Goal: Task Accomplishment & Management: Complete application form

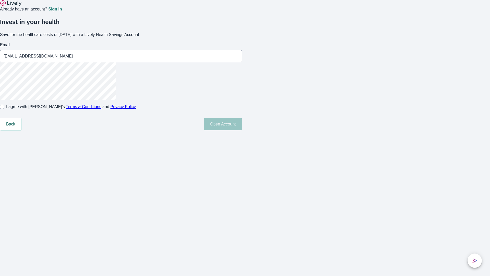
click at [4, 109] on input "I agree with Lively’s Terms & Conditions and Privacy Policy" at bounding box center [2, 107] width 4 height 4
checkbox input "true"
click at [242, 130] on button "Open Account" at bounding box center [223, 124] width 38 height 12
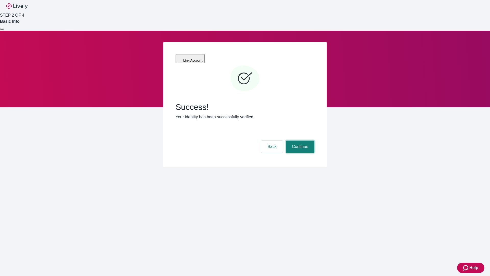
click at [299, 140] on button "Continue" at bounding box center [300, 146] width 29 height 12
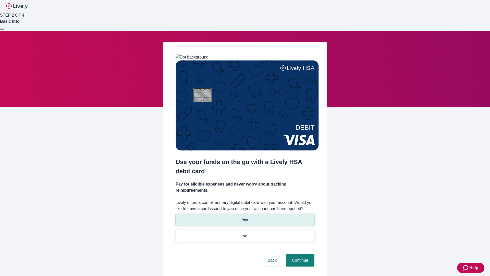
click at [245, 217] on p "Yes" at bounding box center [245, 219] width 6 height 5
click at [299, 254] on button "Continue" at bounding box center [300, 260] width 29 height 12
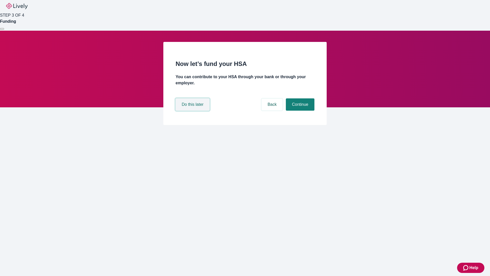
click at [193, 110] on button "Do this later" at bounding box center [193, 104] width 34 height 12
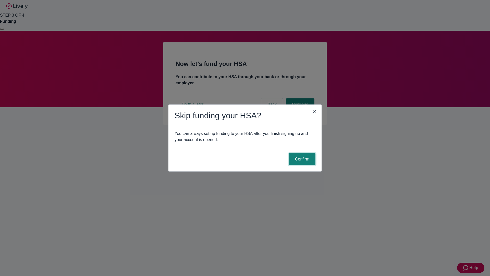
click at [301, 159] on button "Confirm" at bounding box center [302, 159] width 27 height 12
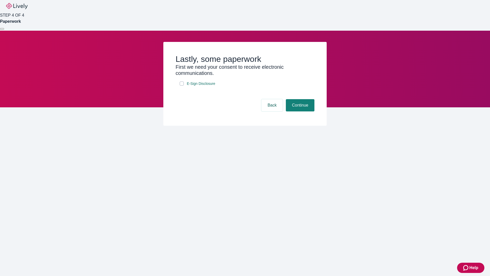
click at [182, 85] on input "E-Sign Disclosure" at bounding box center [182, 83] width 4 height 4
checkbox input "true"
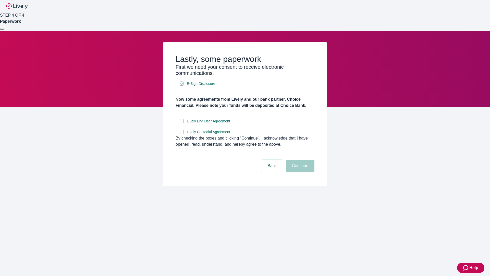
click at [182, 123] on input "Lively End User Agreement" at bounding box center [182, 121] width 4 height 4
checkbox input "true"
click at [182, 134] on input "Lively Custodial Agreement" at bounding box center [182, 132] width 4 height 4
checkbox input "true"
click at [299, 172] on button "Continue" at bounding box center [300, 165] width 29 height 12
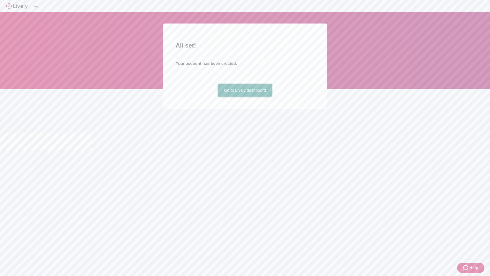
click at [245, 96] on link "Go to Lively dashboard" at bounding box center [245, 90] width 54 height 12
